Goal: Register for event/course

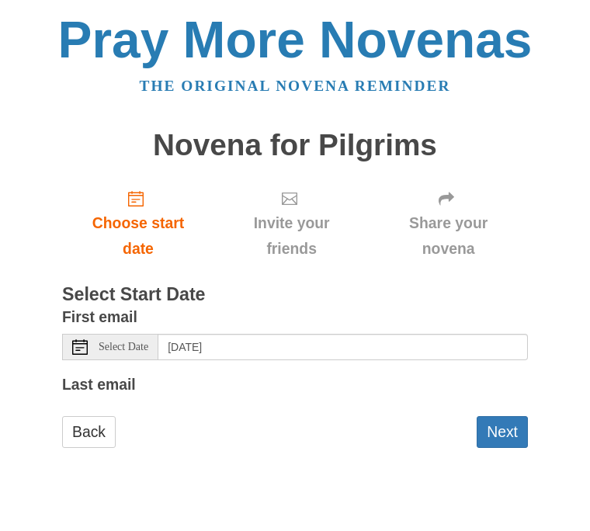
click at [130, 372] on label "Last email" at bounding box center [99, 385] width 74 height 26
click at [123, 377] on label "Last email" at bounding box center [99, 385] width 74 height 26
click at [133, 343] on span "Select Date" at bounding box center [124, 347] width 50 height 11
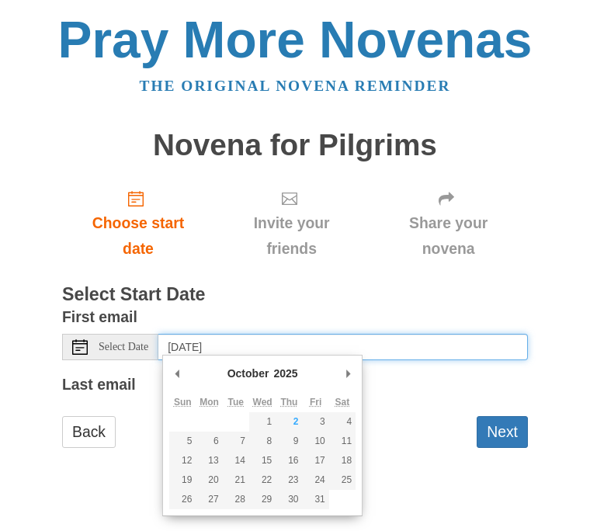
type input "[DATE]"
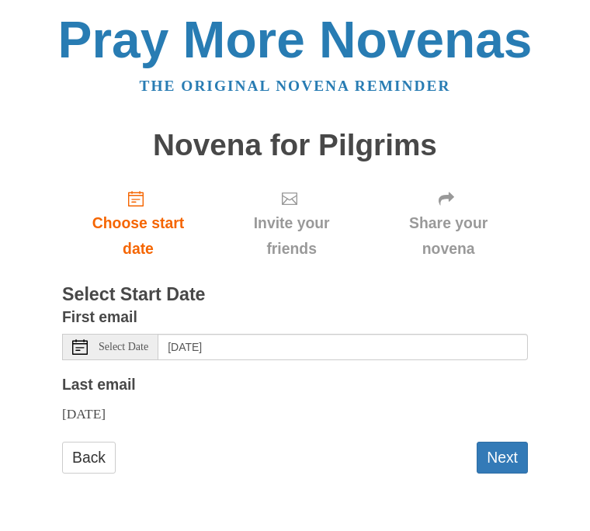
click at [98, 449] on link "Back" at bounding box center [89, 458] width 54 height 32
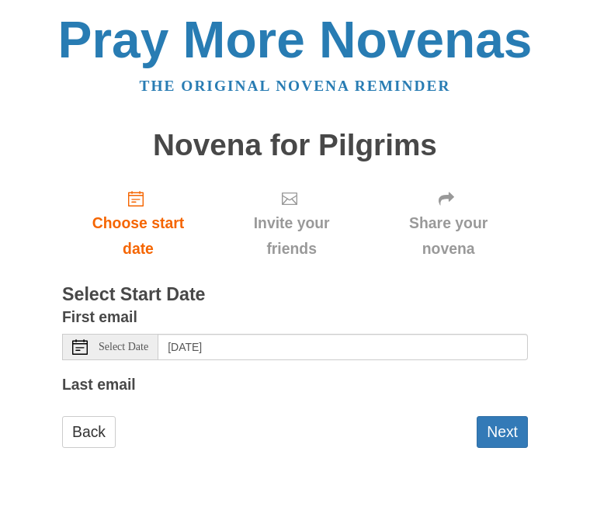
click at [155, 372] on div "Last email" at bounding box center [295, 387] width 466 height 30
click at [134, 376] on label "Last email" at bounding box center [99, 385] width 74 height 26
click at [121, 377] on label "Last email" at bounding box center [99, 385] width 74 height 26
click at [117, 378] on label "Last email" at bounding box center [99, 385] width 74 height 26
click at [510, 423] on button "Next" at bounding box center [502, 432] width 51 height 32
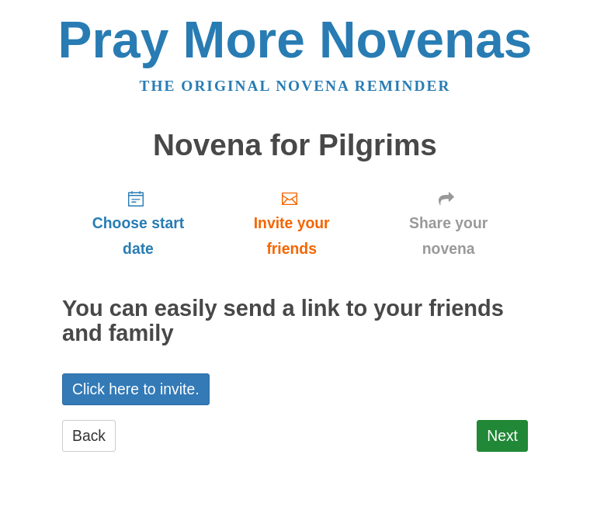
click at [157, 215] on span "Choose start date" at bounding box center [138, 236] width 121 height 51
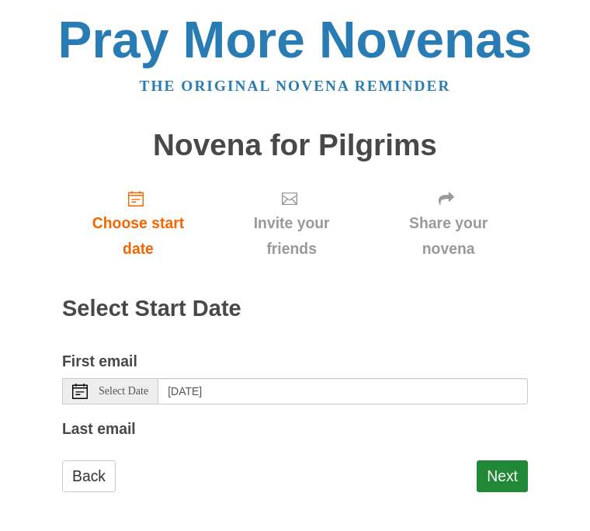
click at [108, 420] on label "Last email" at bounding box center [99, 429] width 74 height 26
click at [136, 226] on span "Choose start date" at bounding box center [138, 236] width 121 height 51
click at [122, 416] on label "Last email" at bounding box center [99, 429] width 74 height 26
click at [129, 386] on span "Select Date" at bounding box center [124, 391] width 50 height 11
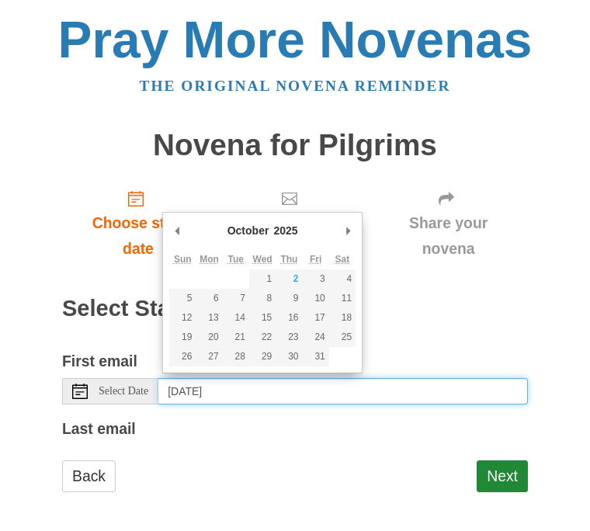
type input "[DATE]"
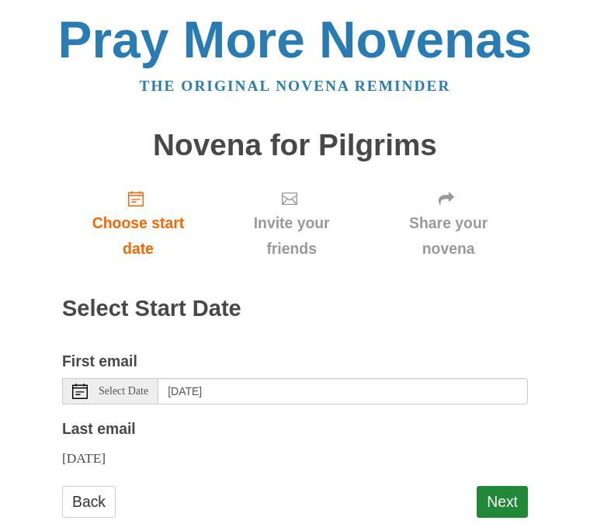
click at [512, 489] on button "Next" at bounding box center [502, 502] width 51 height 32
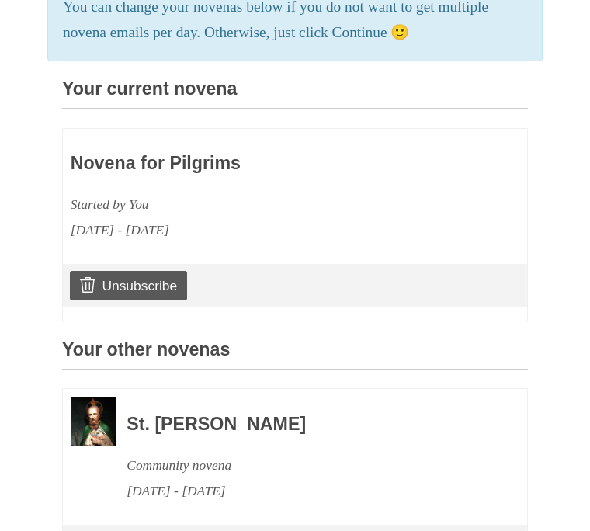
scroll to position [354, 0]
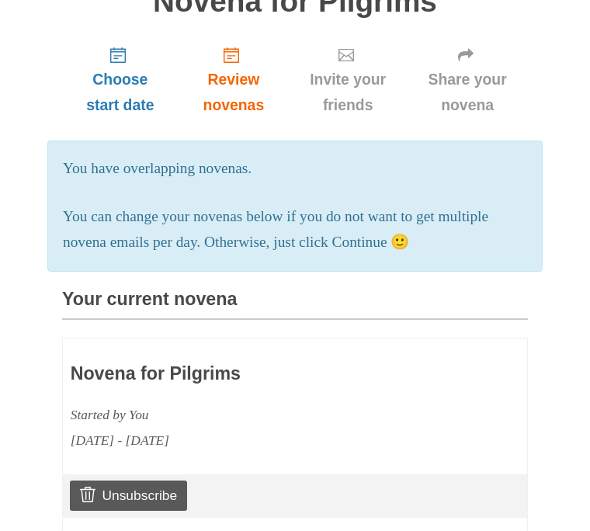
scroll to position [218, 0]
click at [536, 356] on div "Pray More Novenas The original novena reminder You have been unsubscribed from …" at bounding box center [295, 333] width 590 height 1102
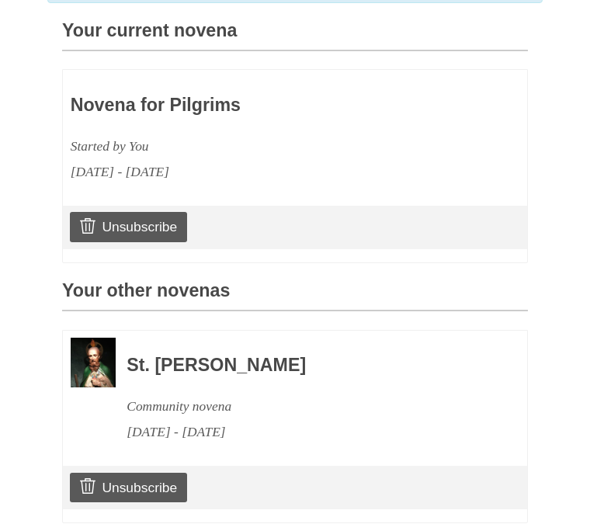
scroll to position [491, 0]
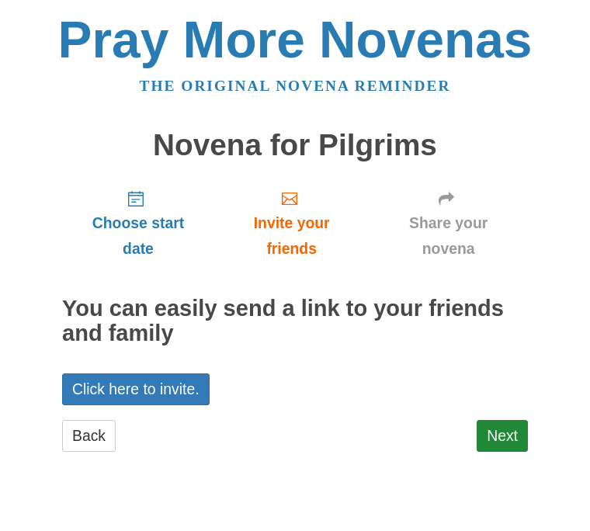
click at [517, 429] on link "Next" at bounding box center [502, 436] width 51 height 32
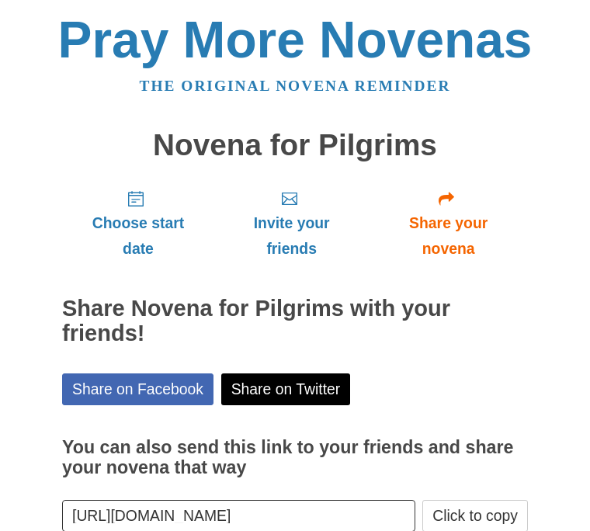
scroll to position [19, 0]
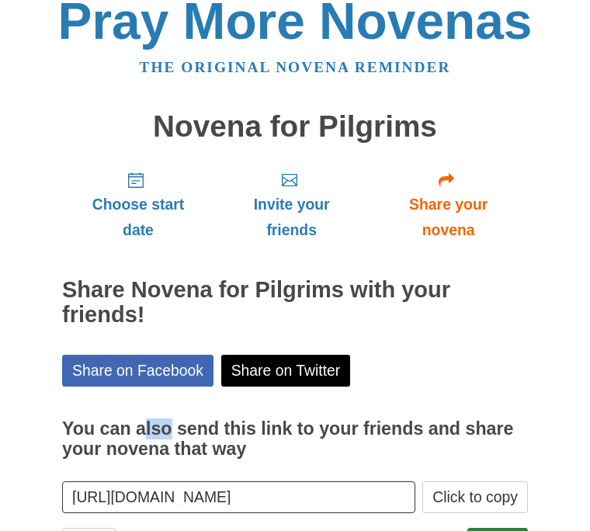
click at [548, 412] on div "Pray More Novenas The original novena reminder Novena for Pilgrims Choose start…" at bounding box center [295, 293] width 590 height 624
